Goal: Information Seeking & Learning: Learn about a topic

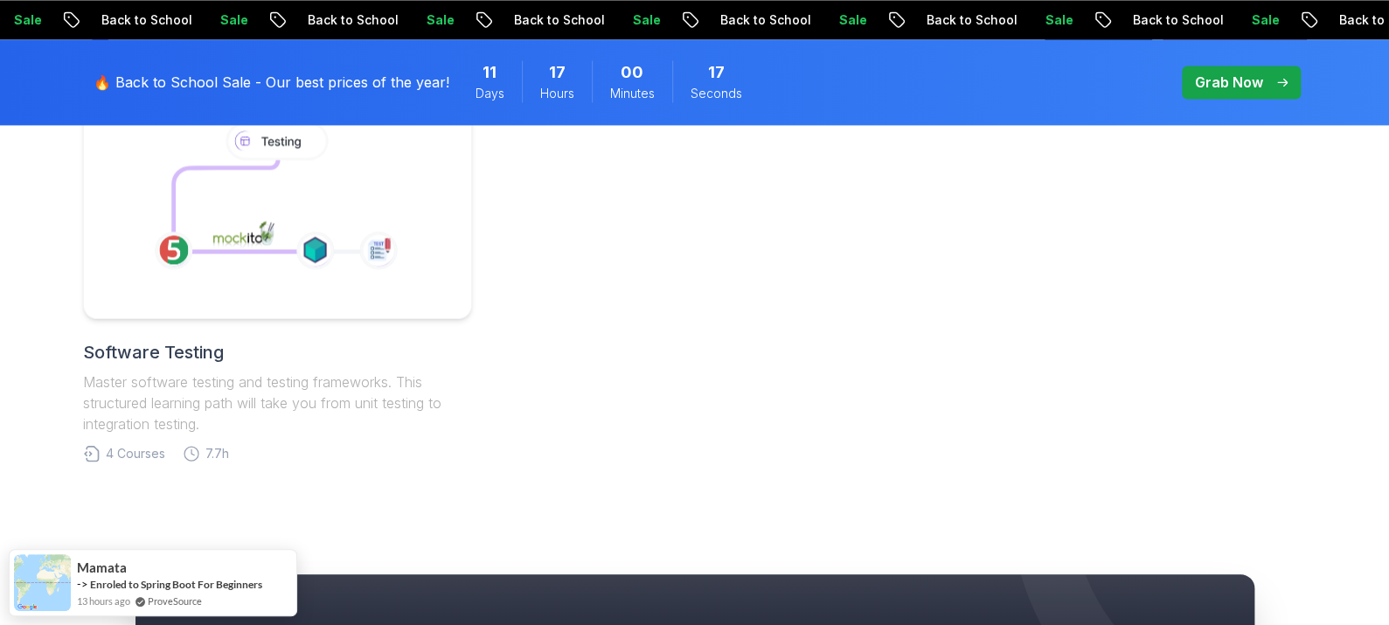
scroll to position [1165, 0]
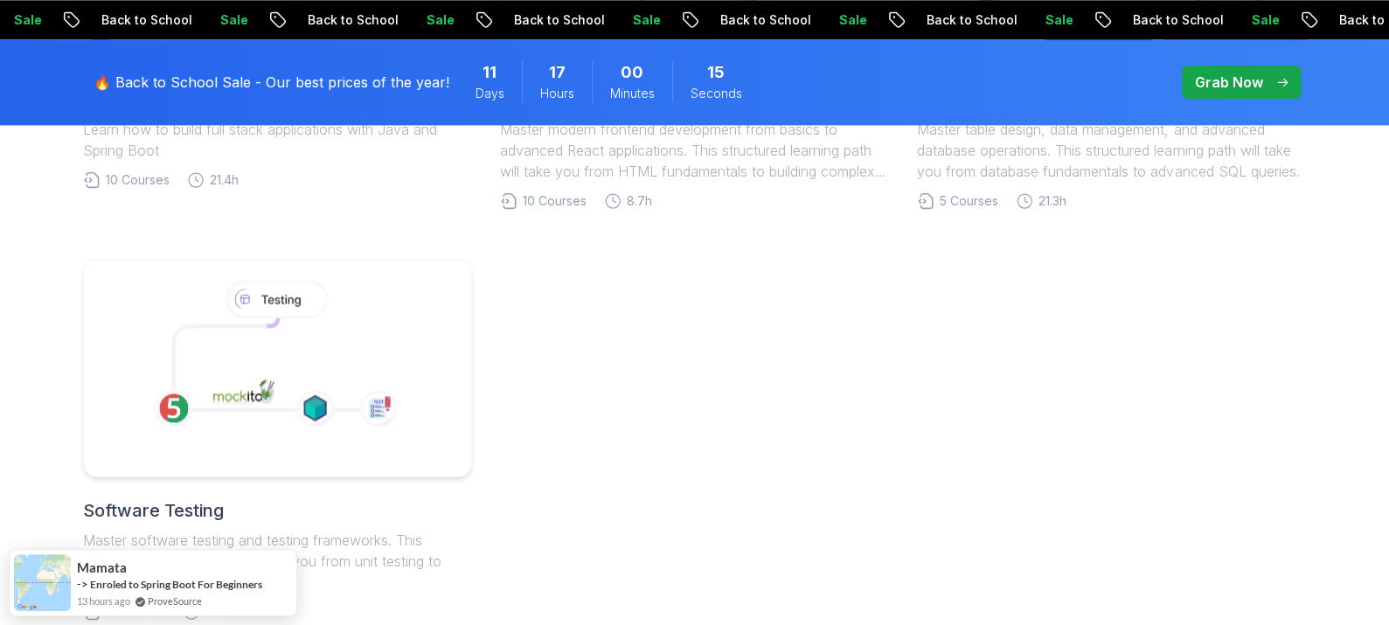
click at [354, 300] on icon at bounding box center [275, 359] width 285 height 171
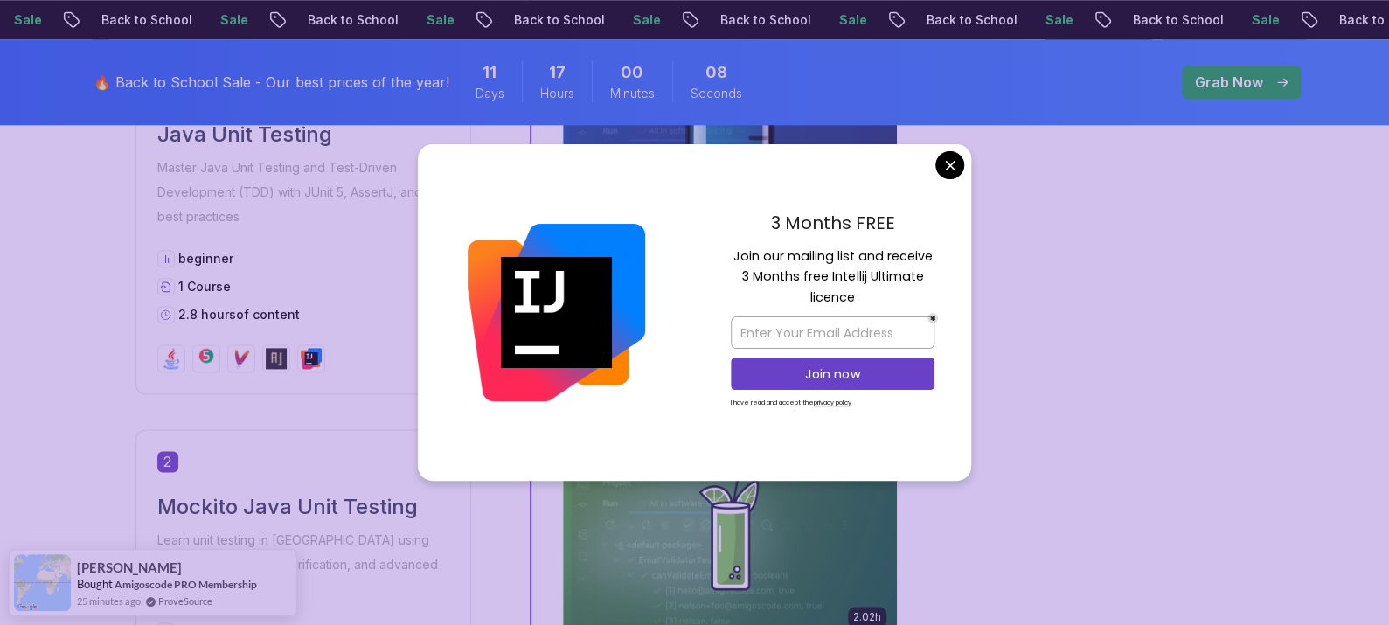
scroll to position [977, 0]
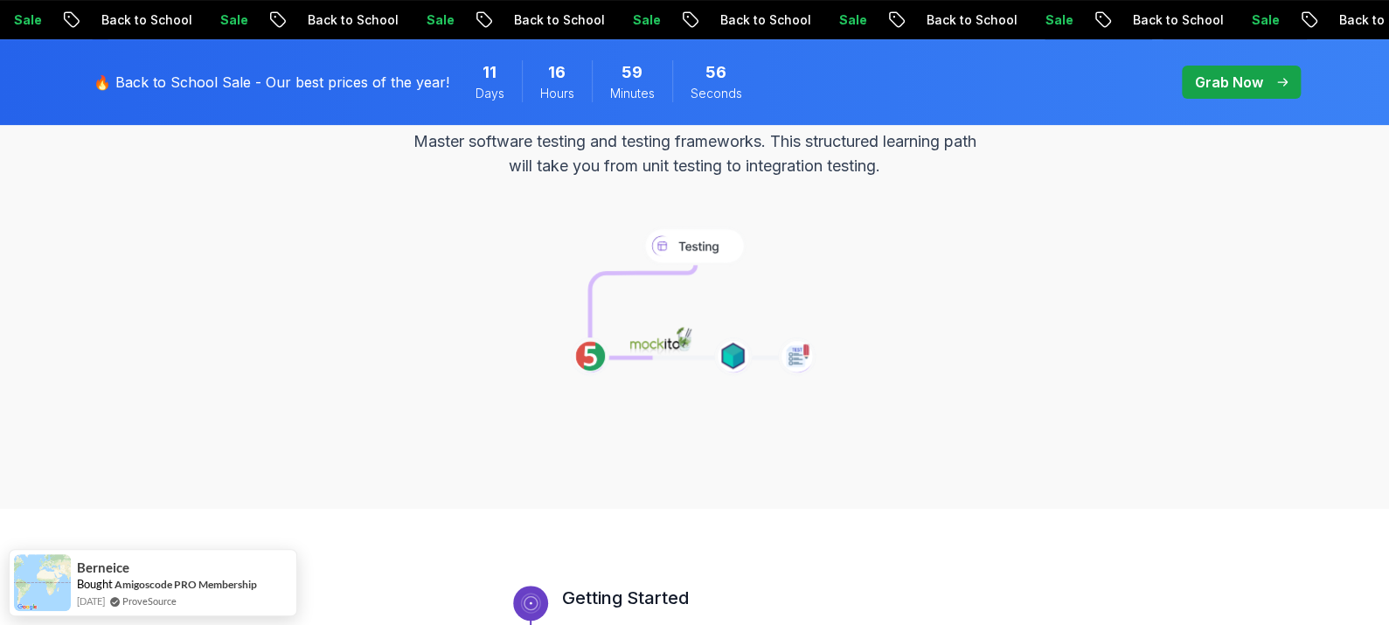
scroll to position [0, 0]
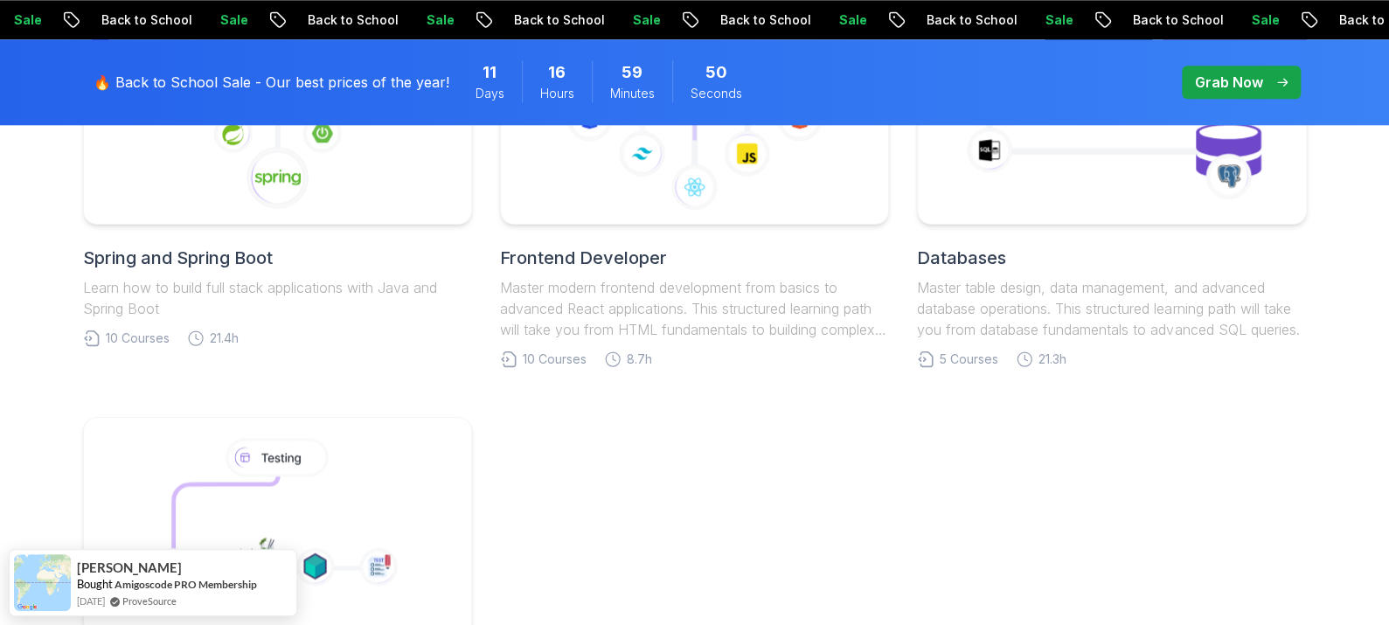
scroll to position [807, 0]
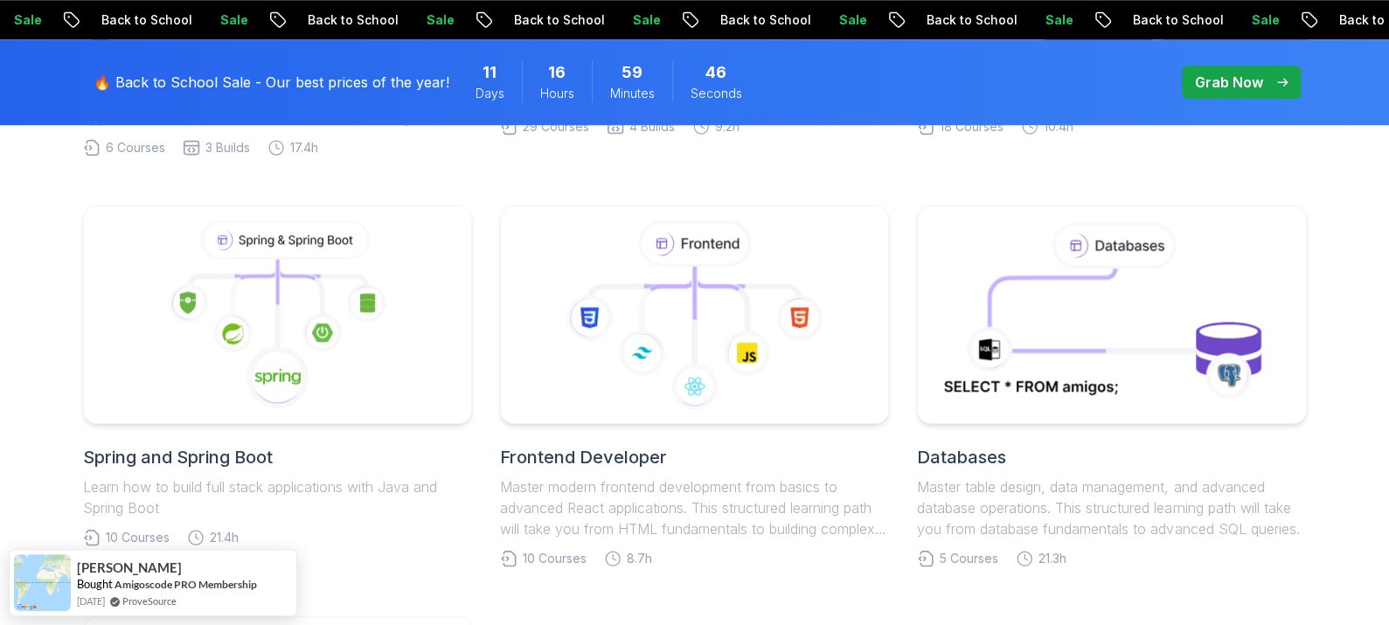
click at [304, 329] on icon at bounding box center [321, 332] width 39 height 39
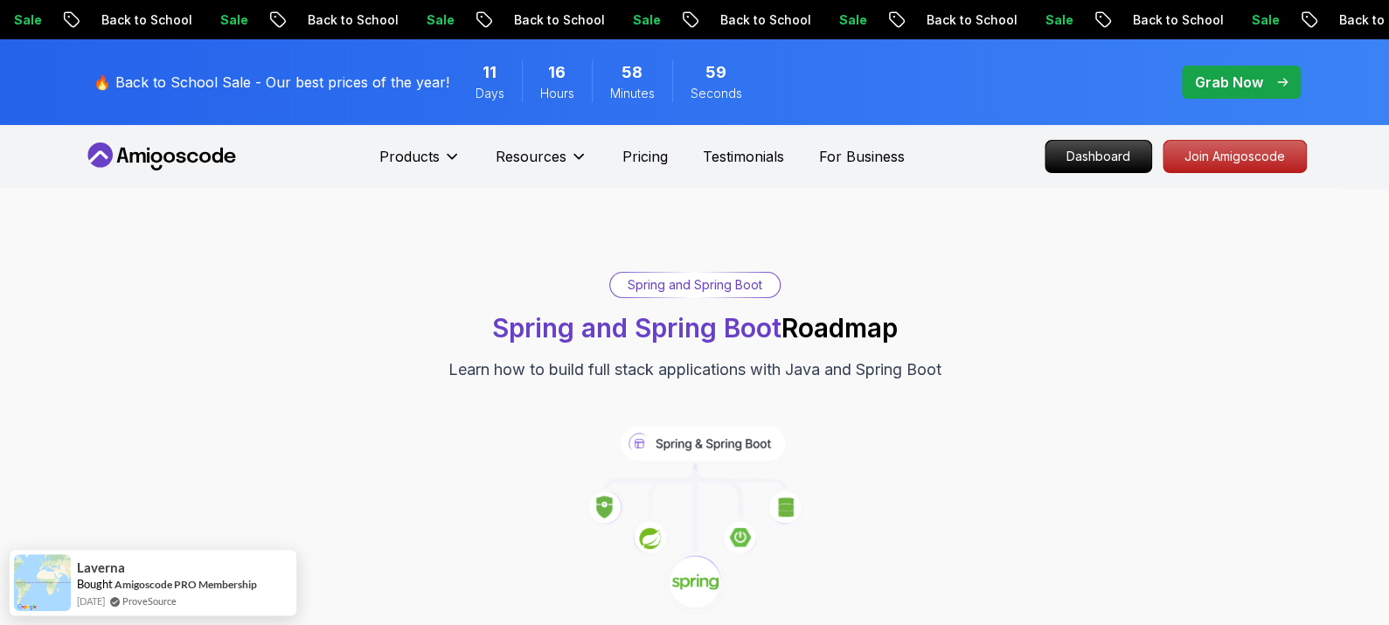
scroll to position [5, 0]
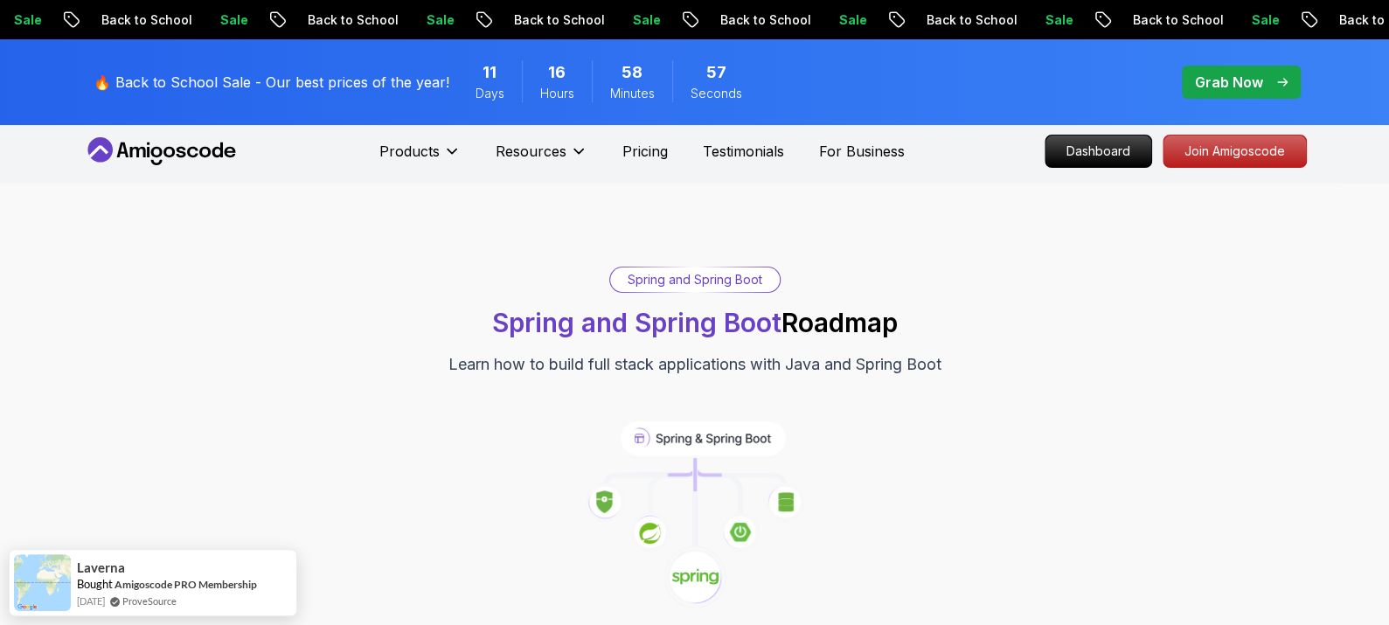
click at [1230, 149] on p "Join Amigoscode" at bounding box center [1234, 150] width 142 height 31
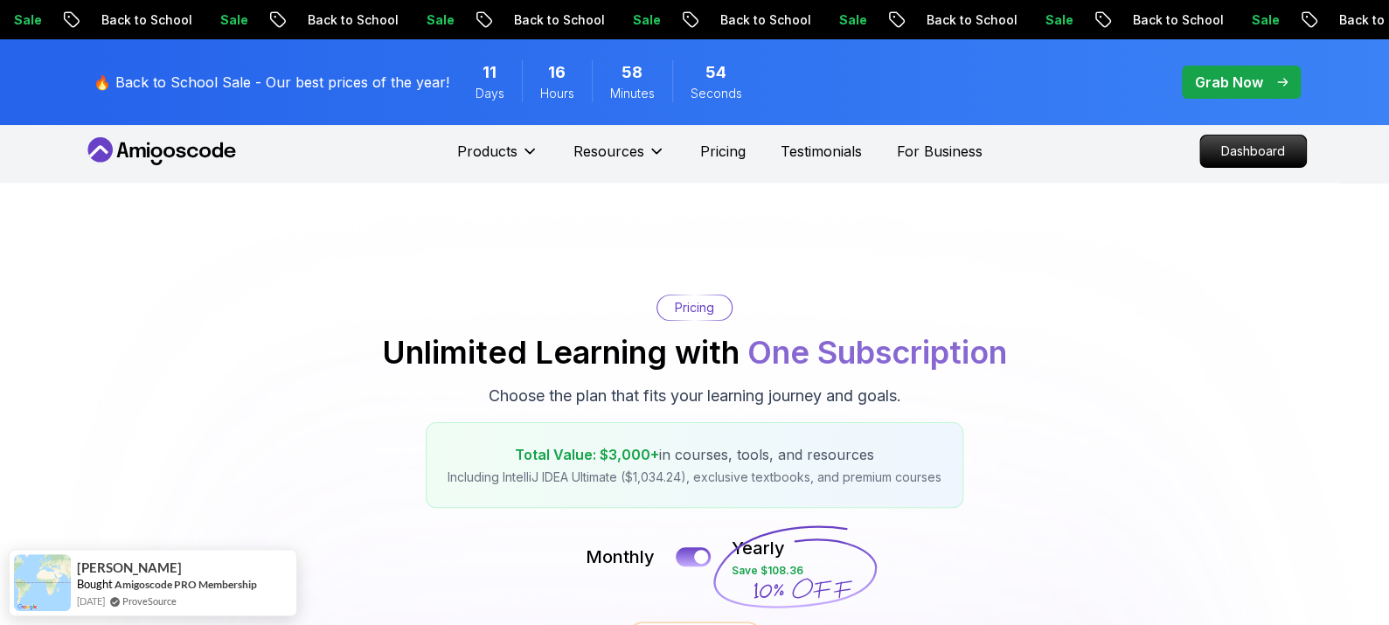
click at [808, 152] on p "Testimonials" at bounding box center [820, 151] width 81 height 21
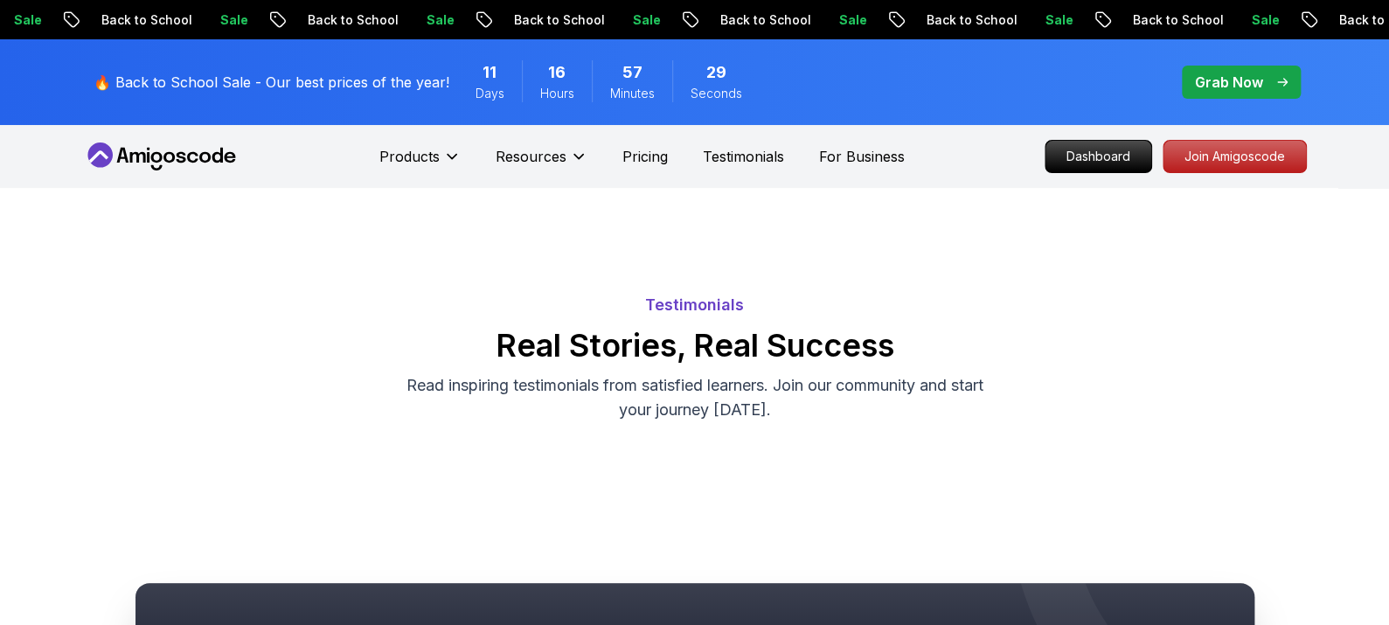
click at [852, 161] on p "For Business" at bounding box center [862, 156] width 86 height 21
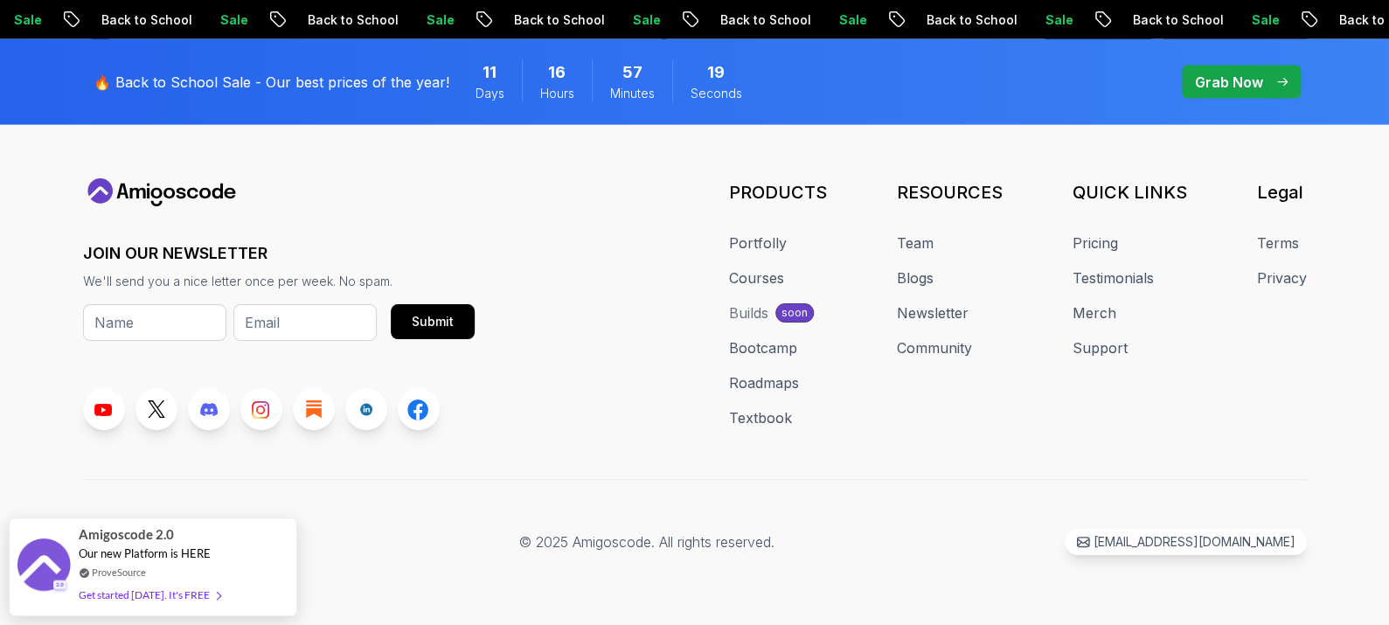
scroll to position [2053, 0]
click at [760, 345] on link "Bootcamp" at bounding box center [763, 347] width 68 height 21
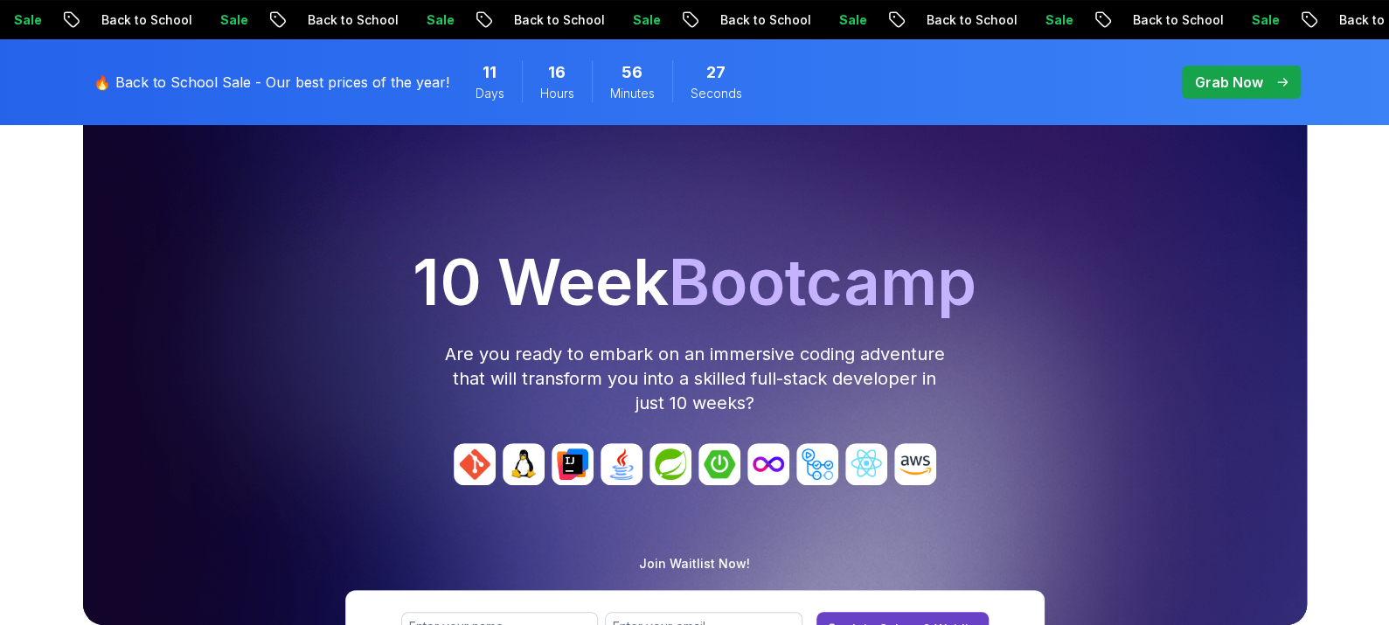
scroll to position [95, 0]
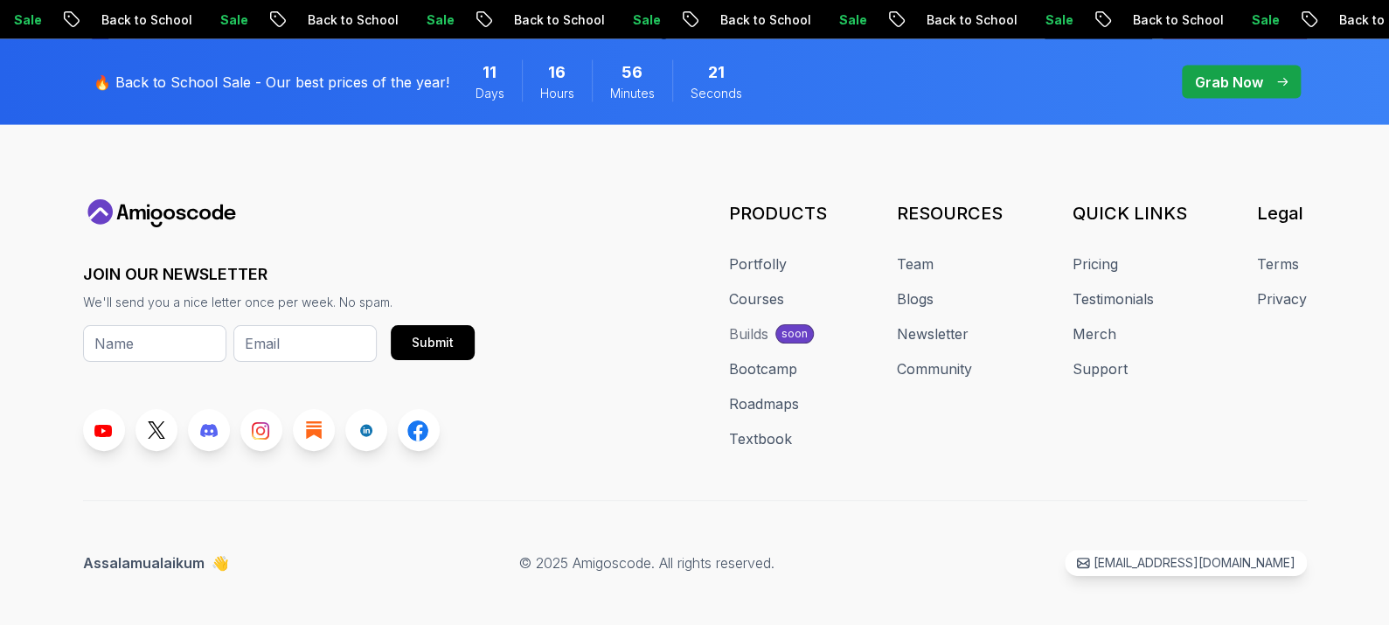
scroll to position [1971, 0]
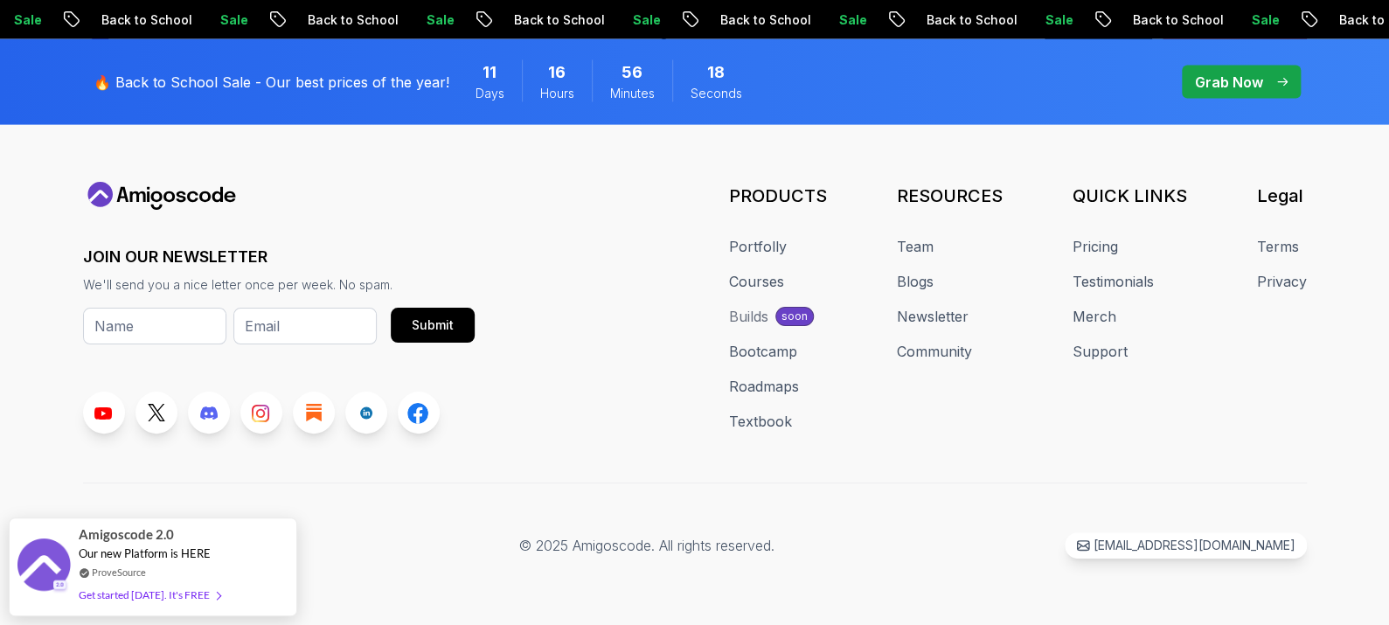
click at [768, 292] on link "Courses" at bounding box center [756, 281] width 55 height 21
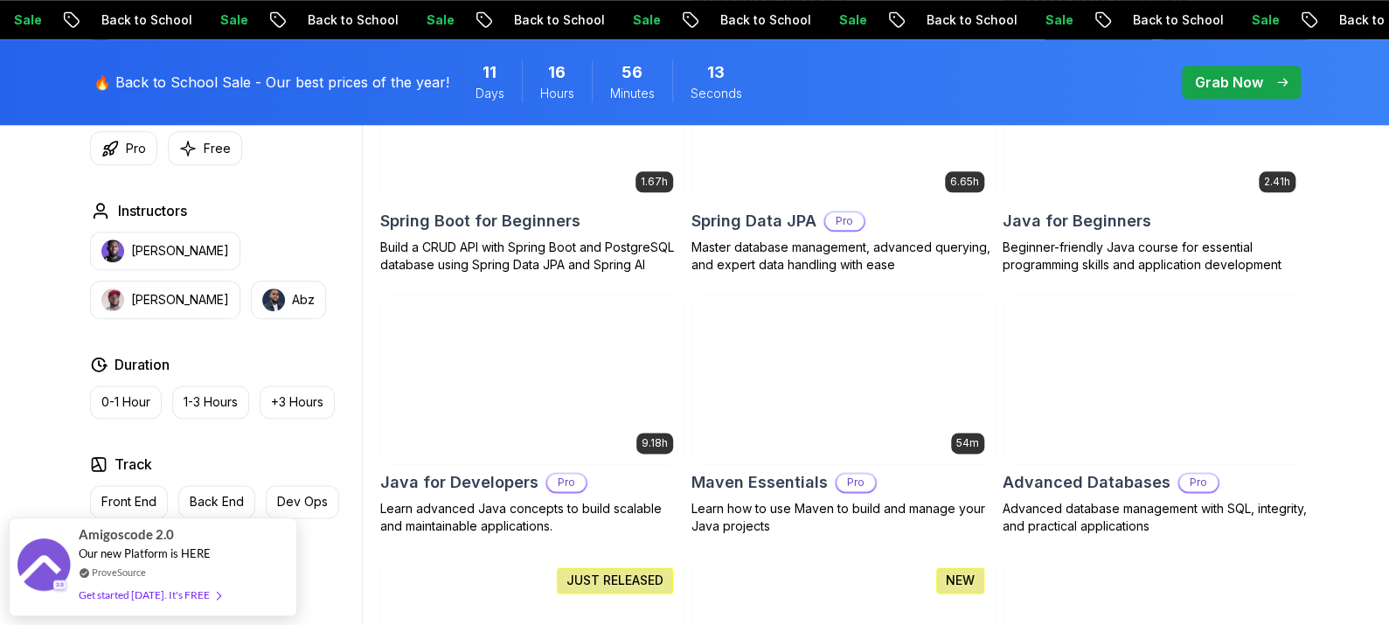
scroll to position [936, 0]
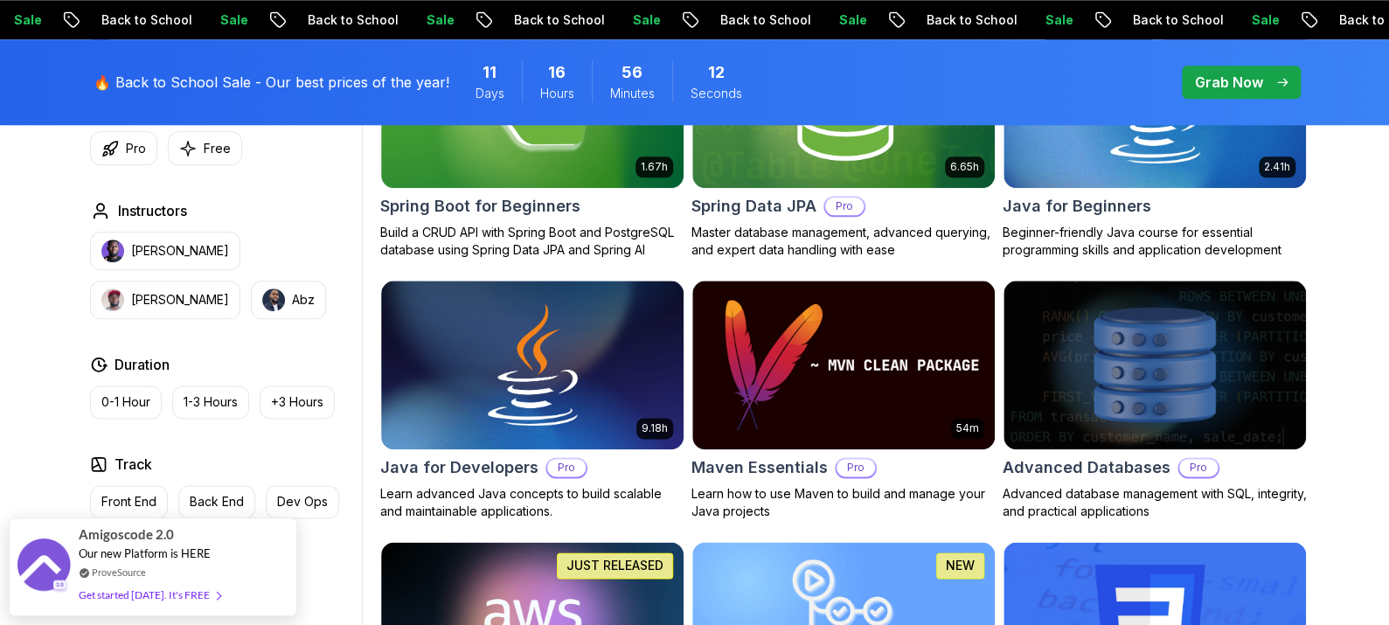
click at [210, 488] on button "Back End" at bounding box center [216, 501] width 77 height 33
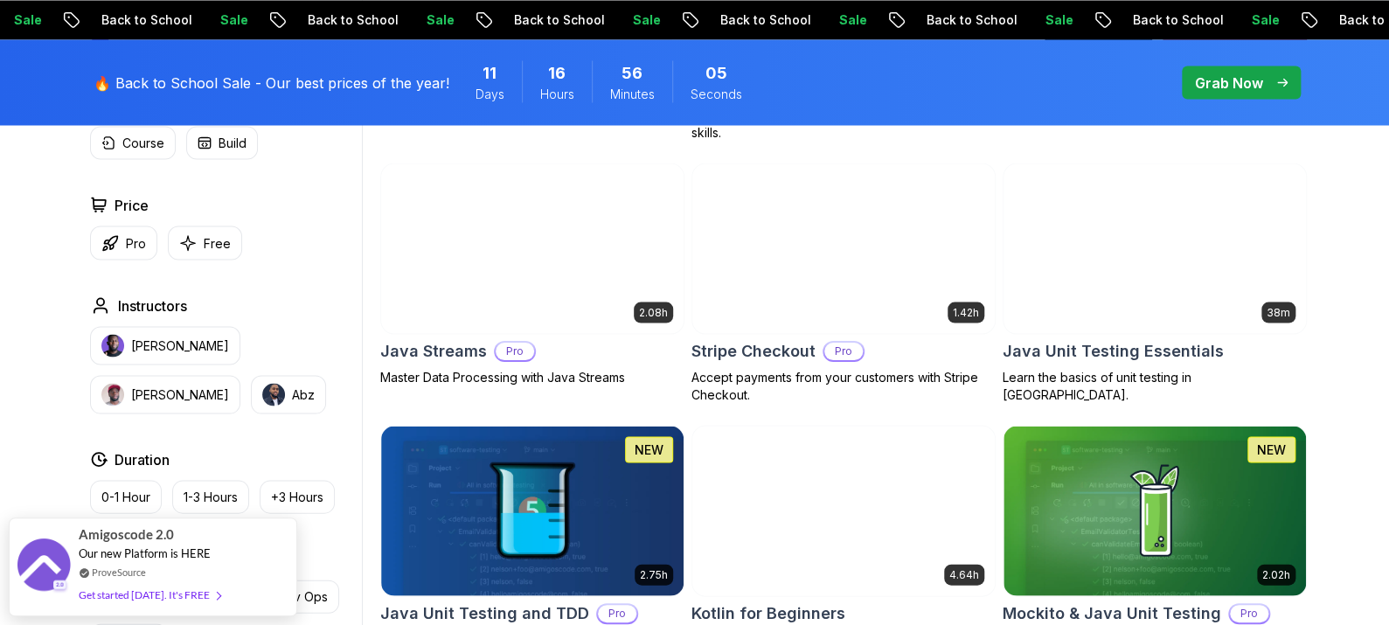
scroll to position [1629, 0]
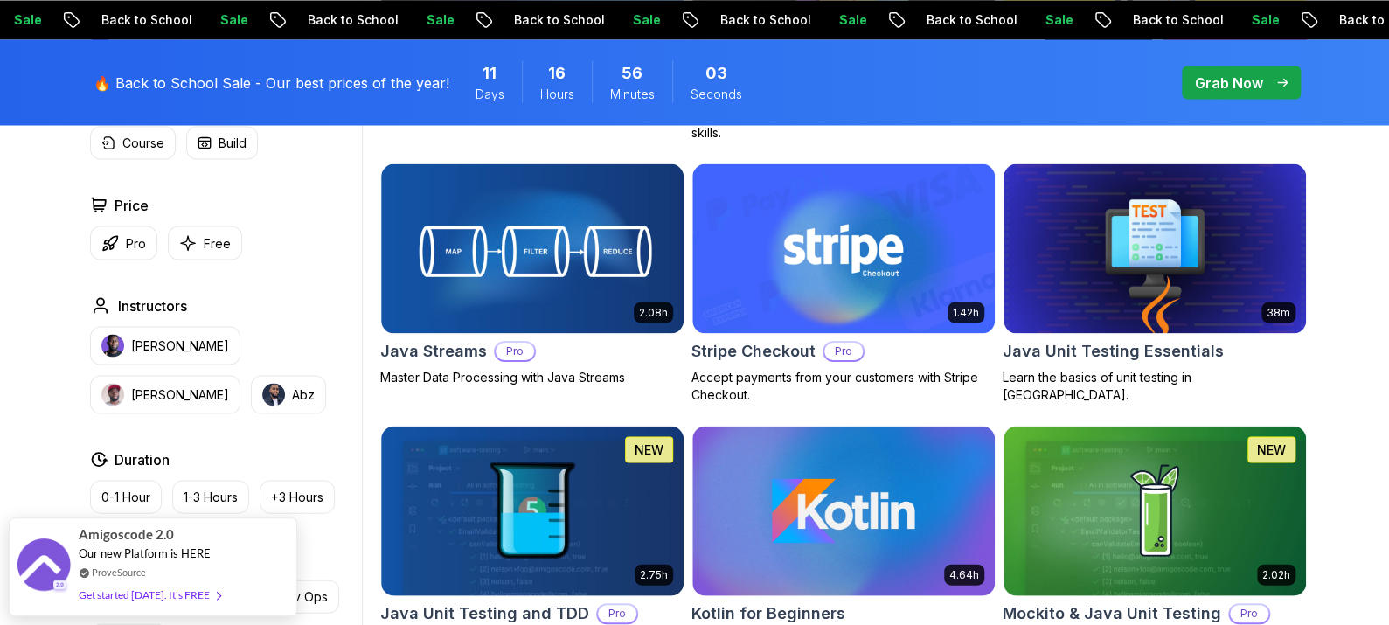
click at [188, 586] on div "Get started [DATE]. It's FREE" at bounding box center [150, 595] width 142 height 20
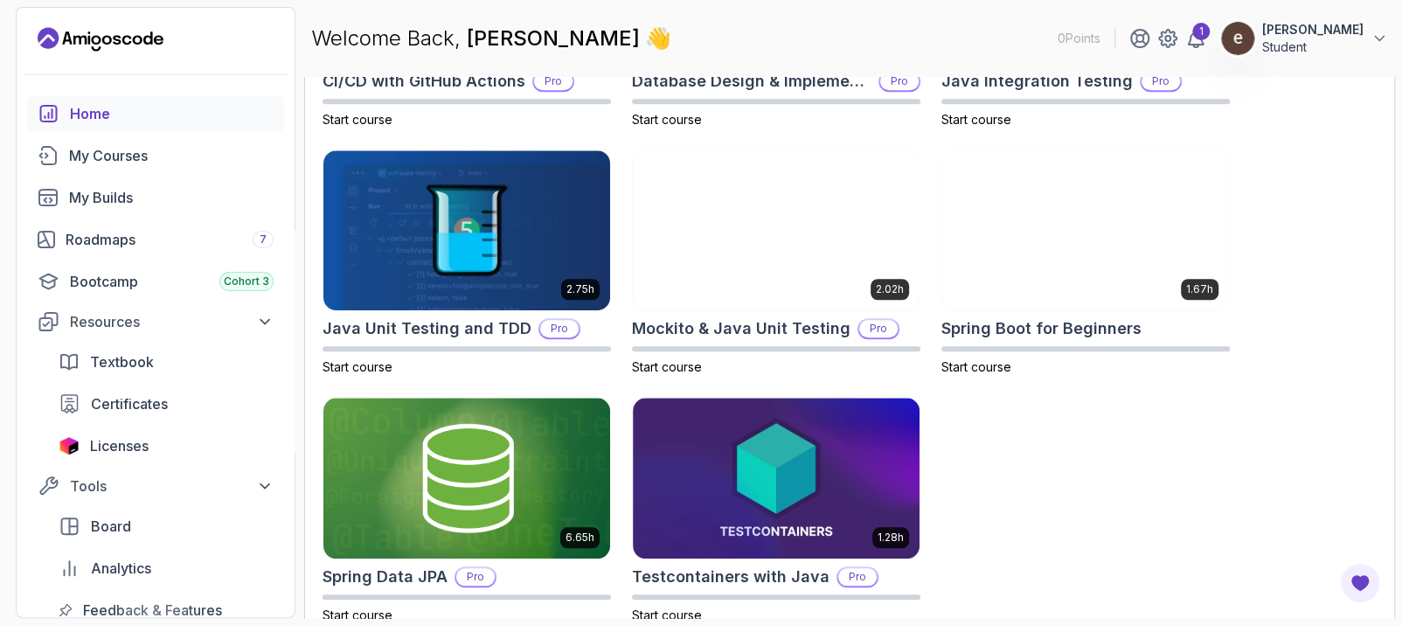
scroll to position [733, 0]
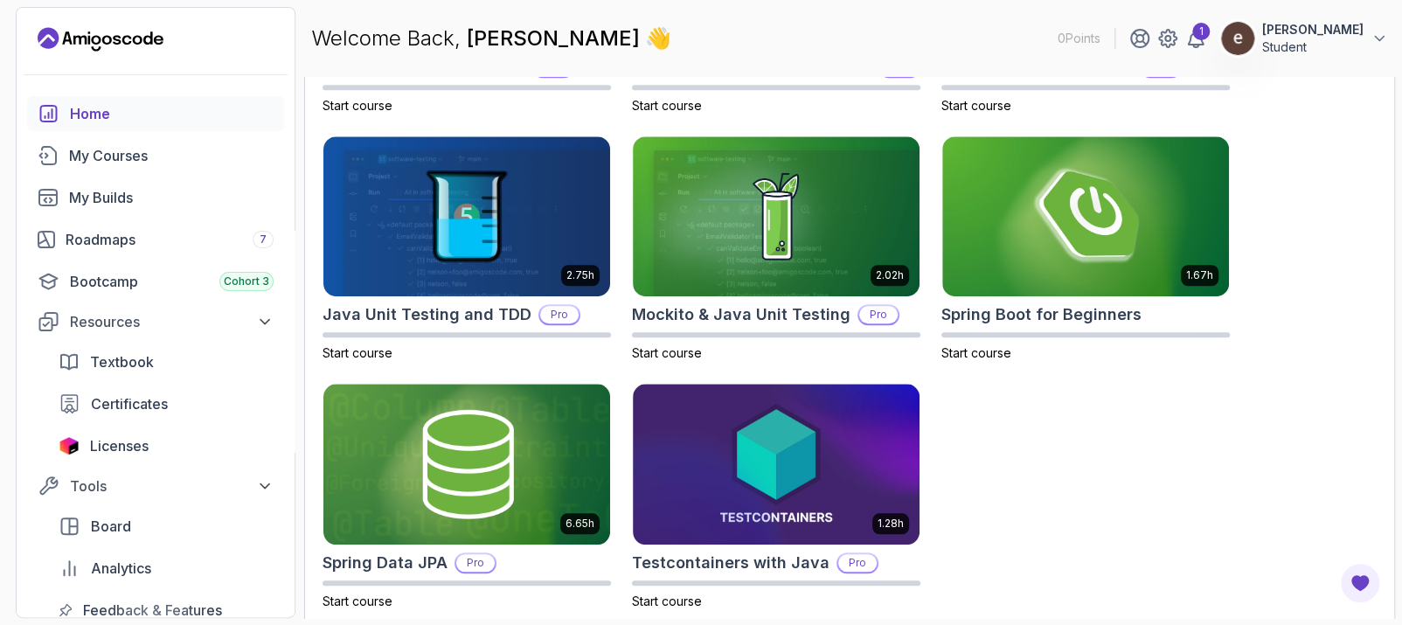
click at [104, 162] on div "My Courses" at bounding box center [171, 155] width 204 height 21
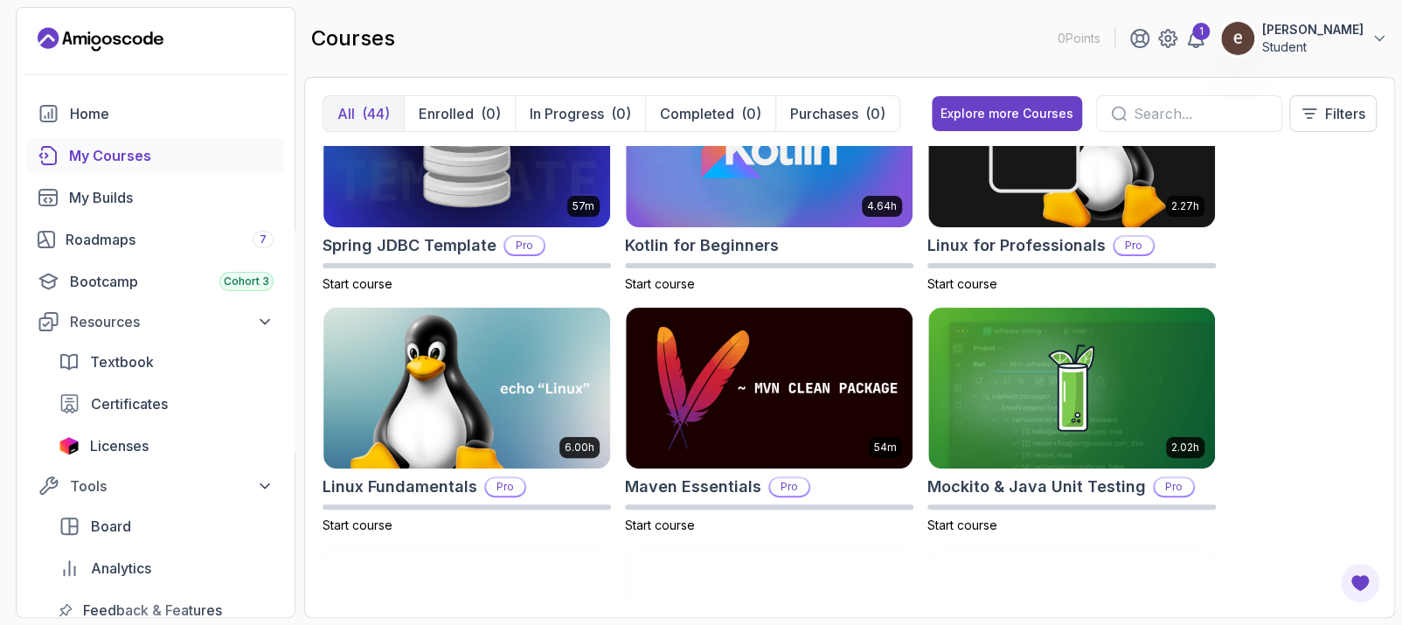
scroll to position [2574, 0]
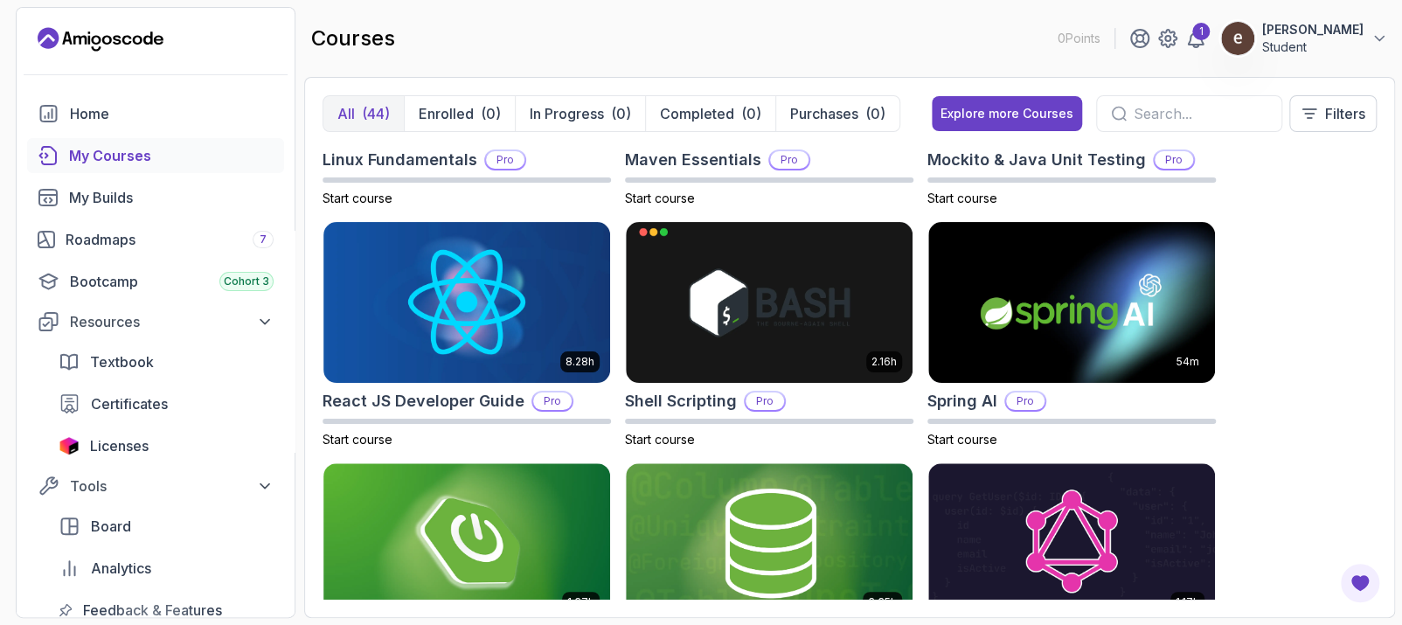
click at [262, 322] on icon at bounding box center [264, 321] width 17 height 17
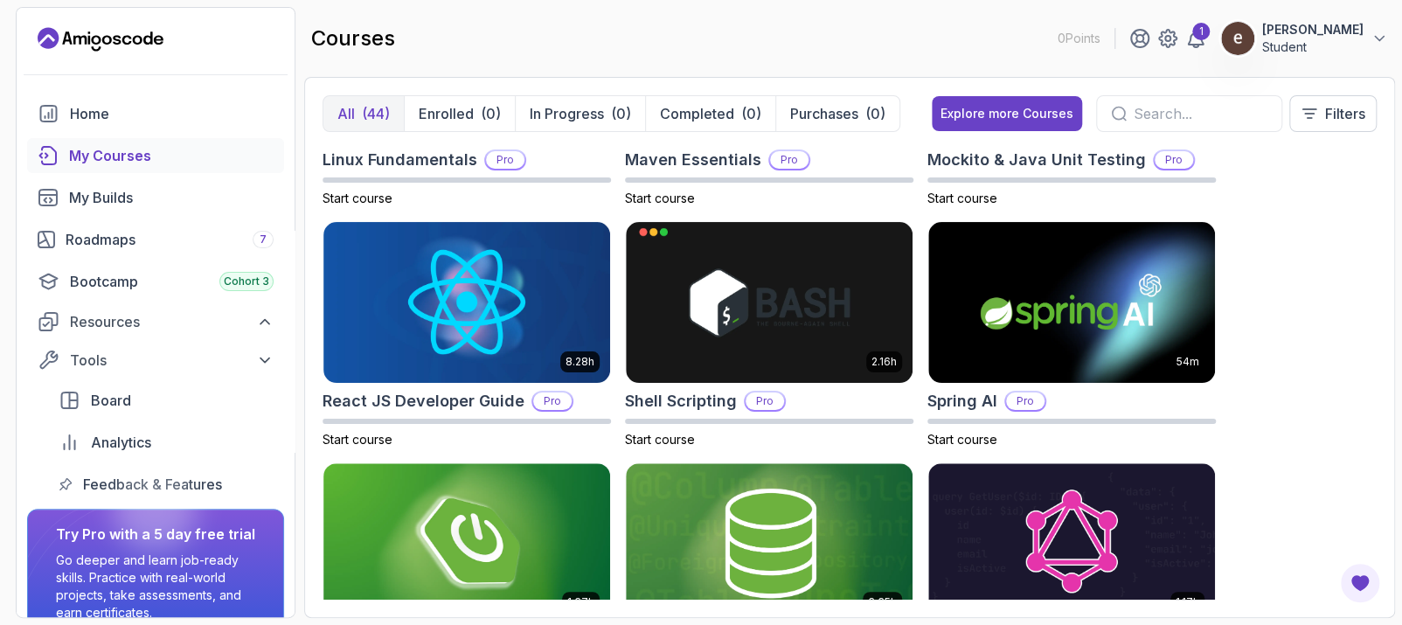
click at [262, 355] on icon at bounding box center [264, 359] width 17 height 17
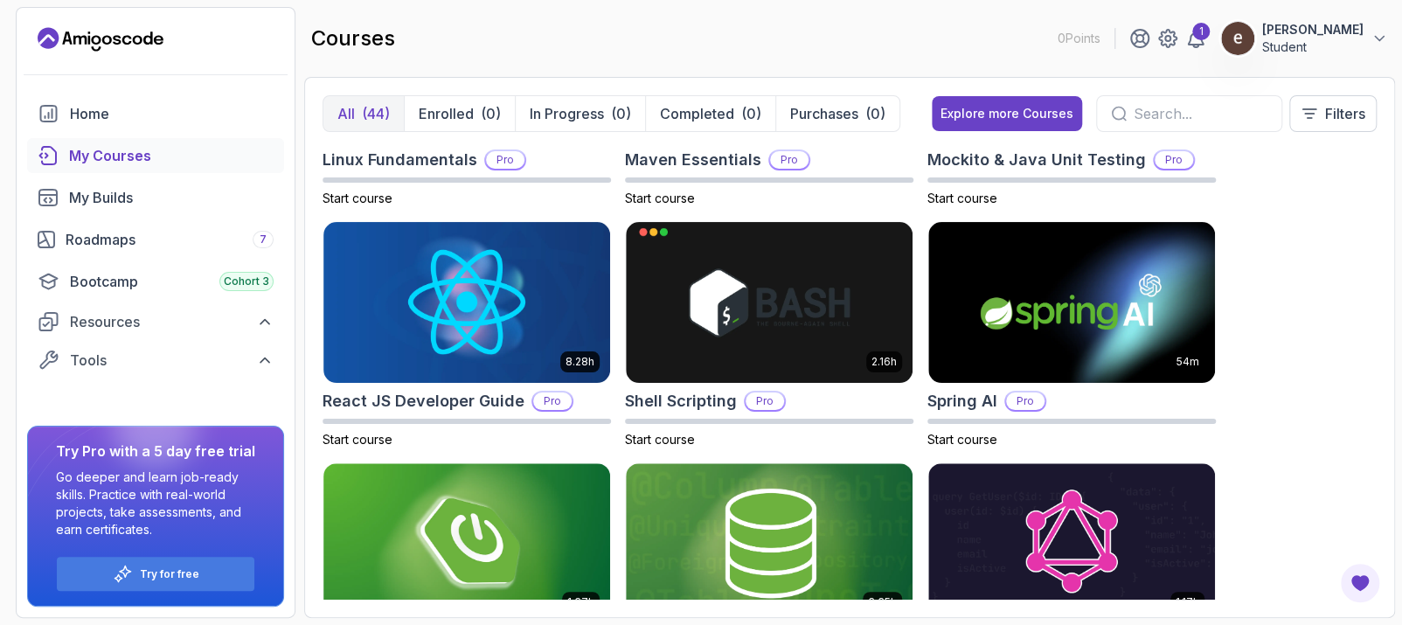
click at [109, 107] on div "Home" at bounding box center [172, 113] width 204 height 21
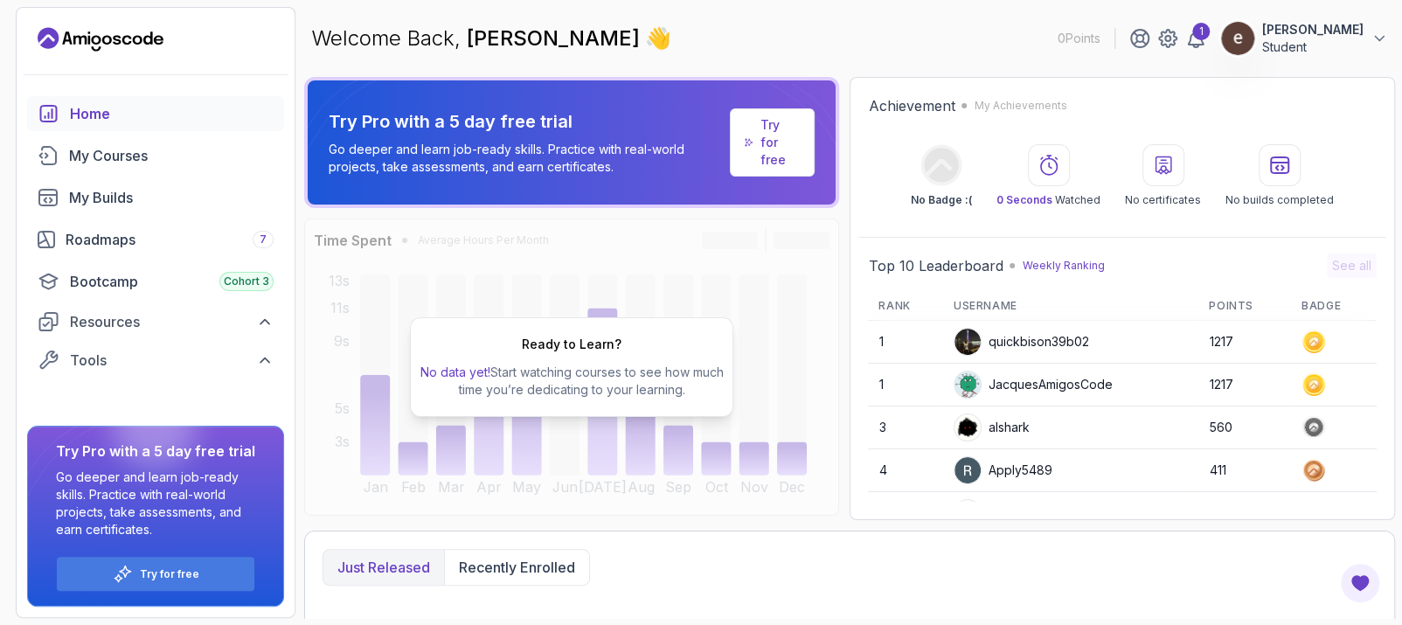
click at [1209, 36] on div "1" at bounding box center [1200, 31] width 17 height 17
click at [113, 288] on div "Bootcamp Cohort 3" at bounding box center [172, 281] width 204 height 21
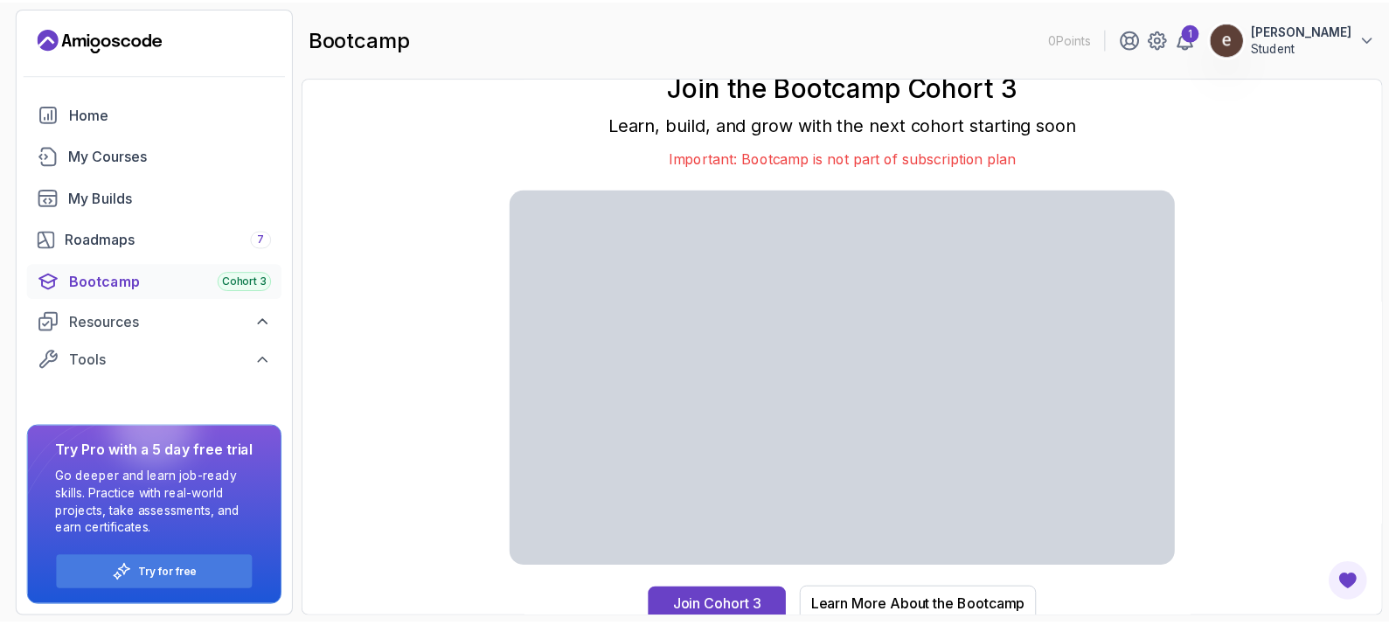
scroll to position [7, 0]
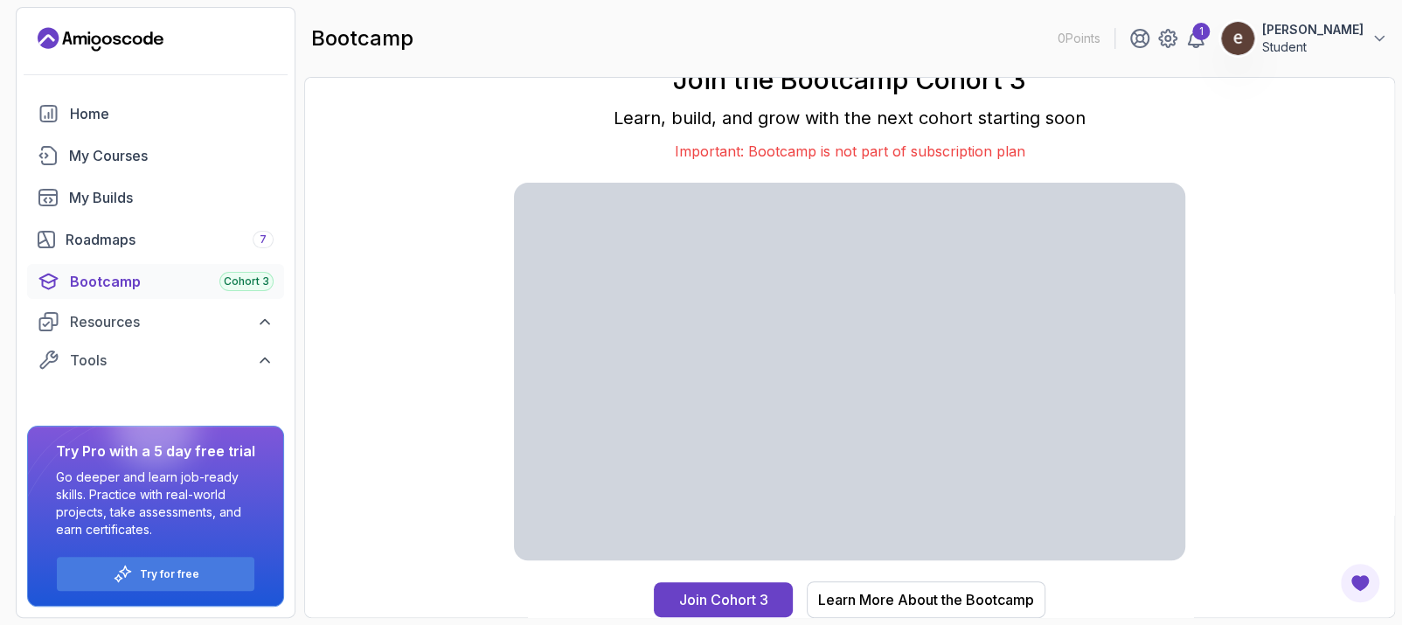
click at [891, 593] on div "Learn More About the Bootcamp" at bounding box center [926, 599] width 216 height 21
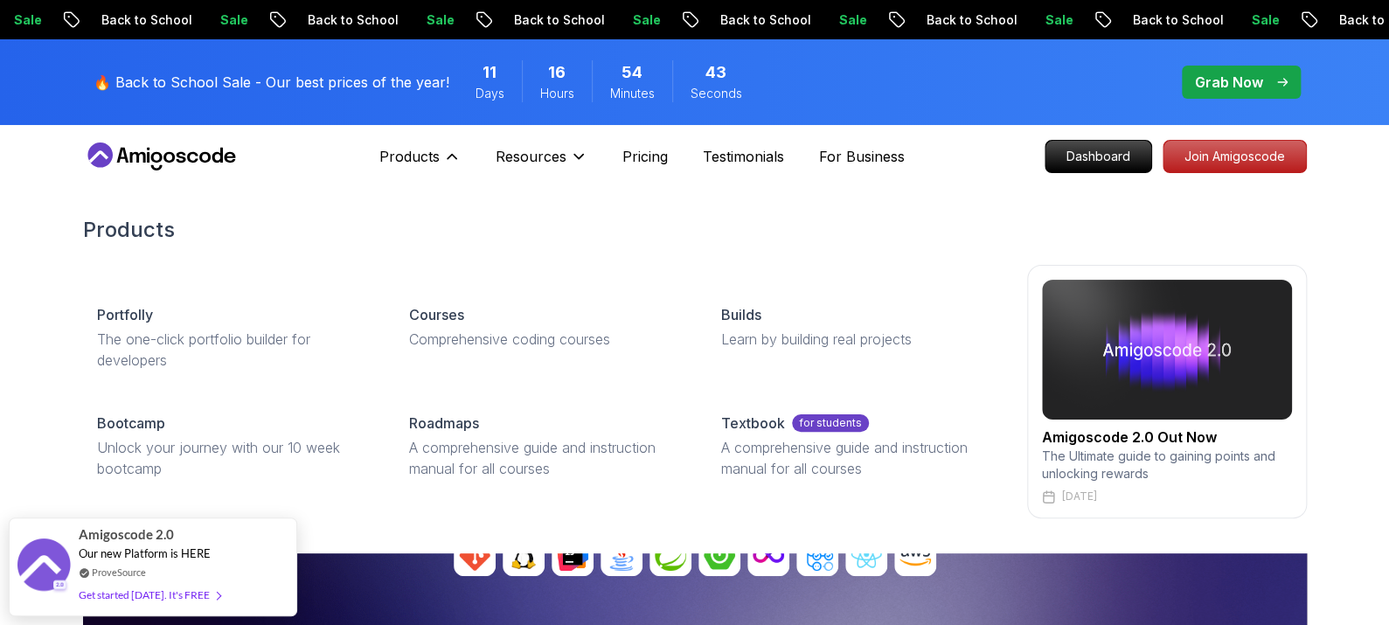
click at [472, 437] on p "A comprehensive guide and instruction manual for all courses" at bounding box center [544, 458] width 270 height 42
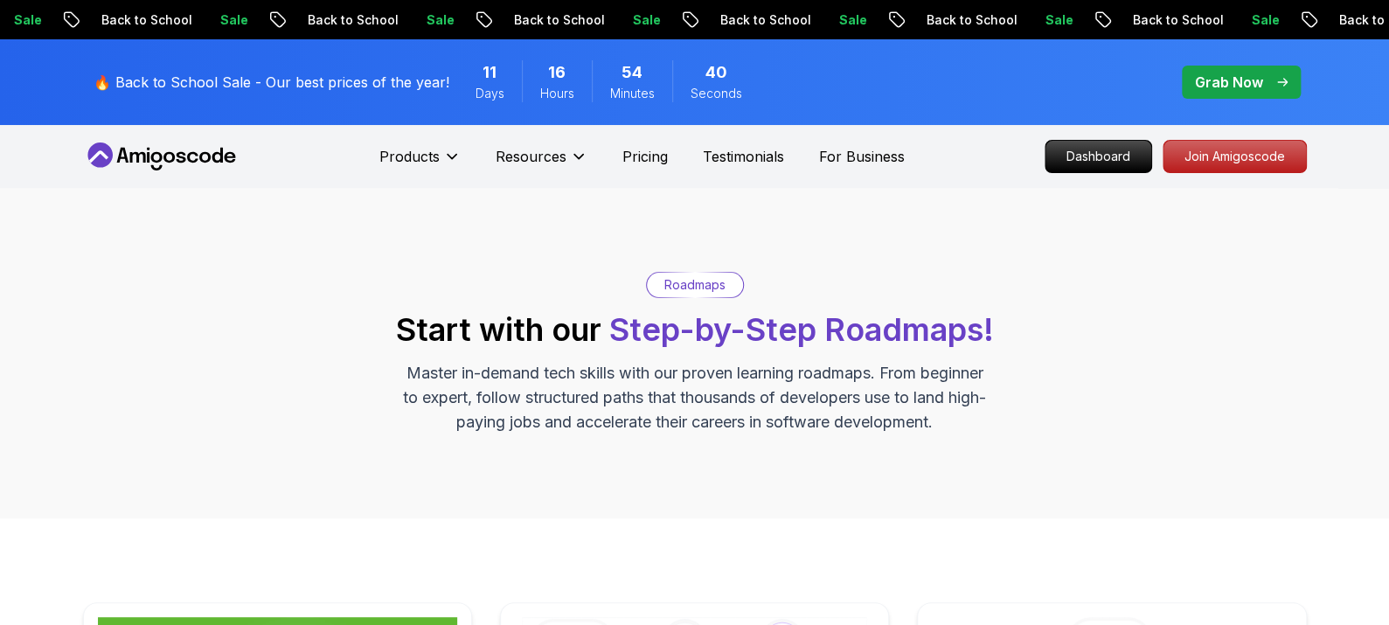
scroll to position [437, 0]
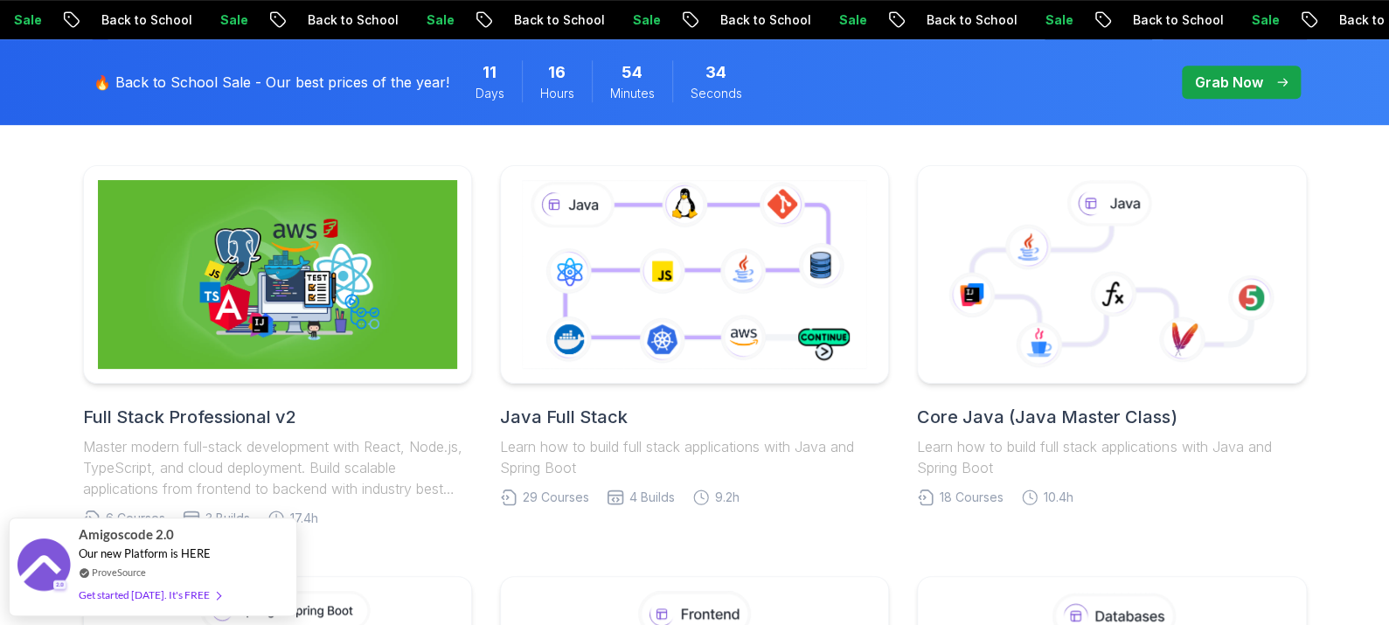
click at [326, 355] on img at bounding box center [277, 274] width 359 height 189
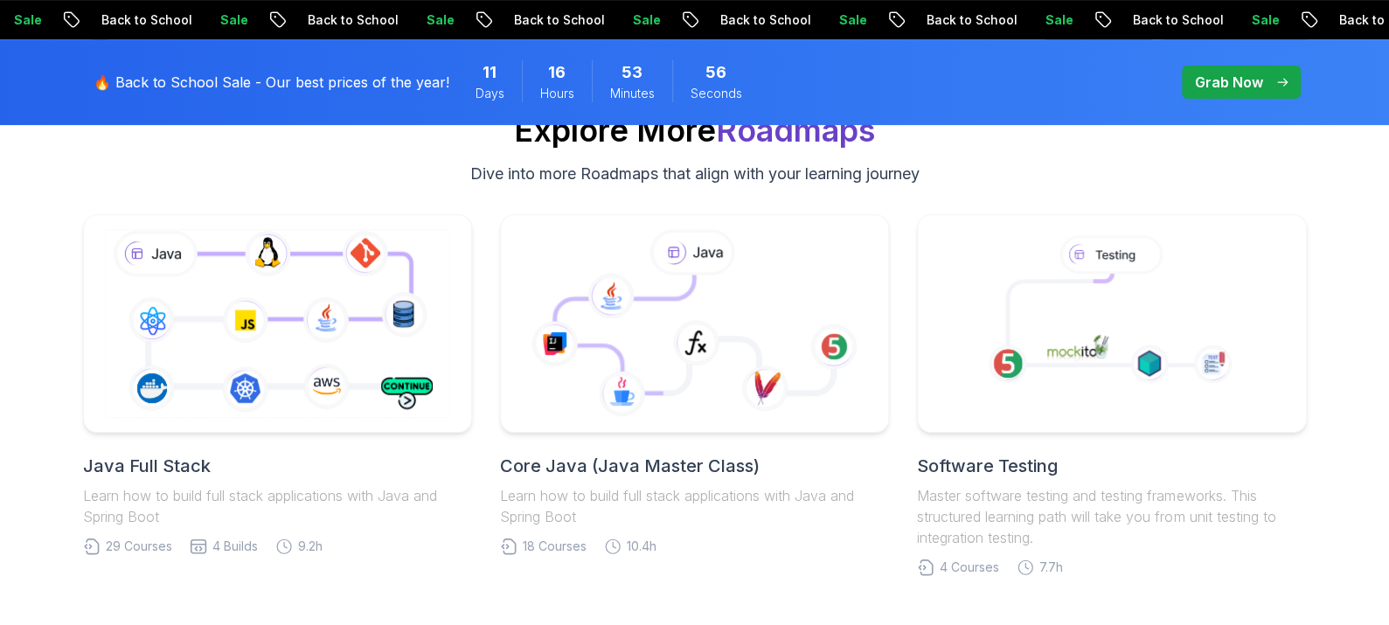
scroll to position [3668, 0]
click at [336, 316] on icon at bounding box center [277, 323] width 352 height 196
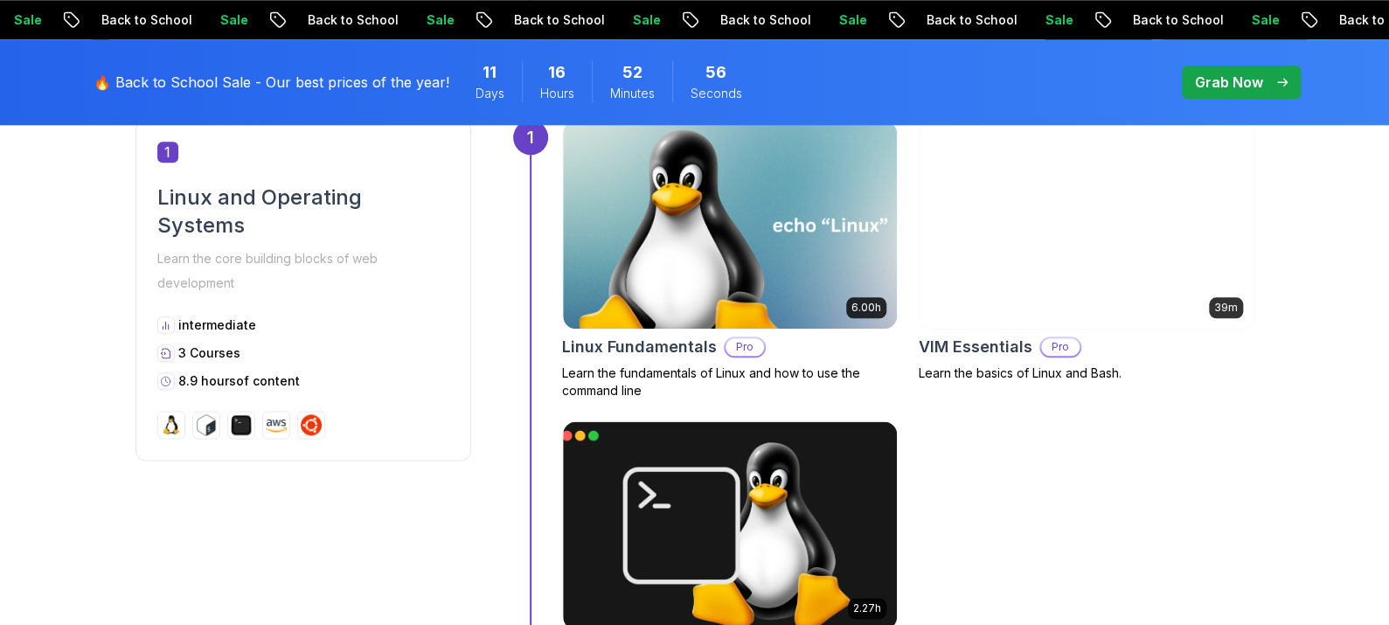
scroll to position [890, 0]
